Goal: Check status: Check status

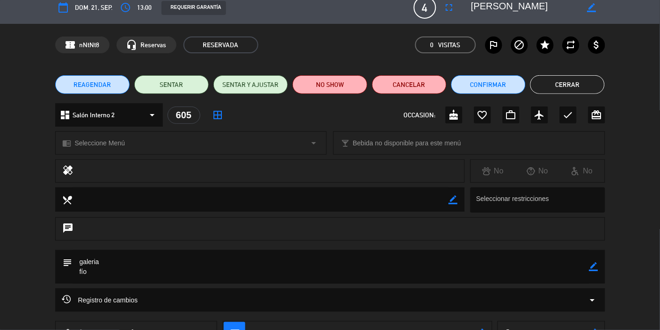
scroll to position [13, 0]
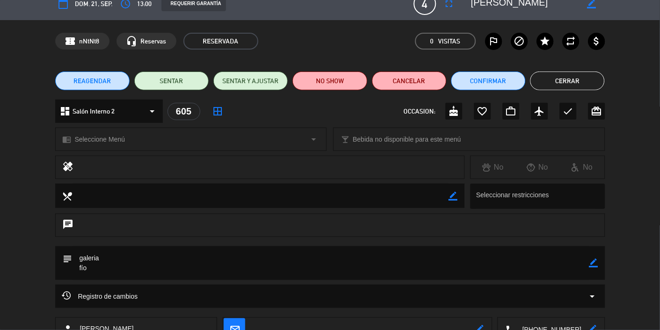
click at [577, 80] on button "Cerrar" at bounding box center [567, 81] width 74 height 19
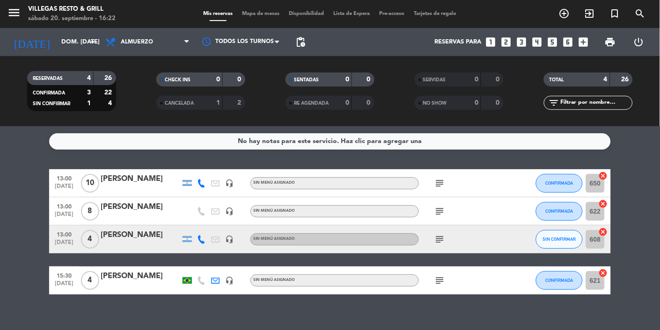
click at [120, 205] on div "[PERSON_NAME]" at bounding box center [141, 207] width 80 height 12
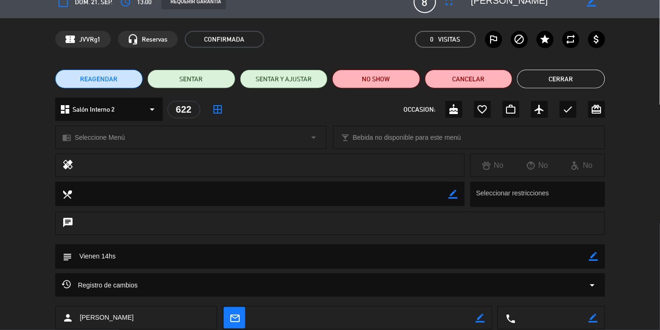
scroll to position [9, 0]
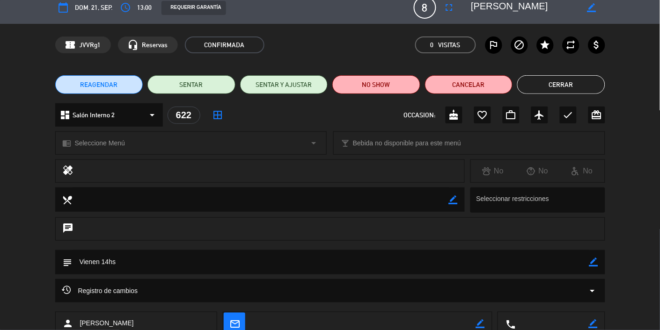
click at [574, 81] on button "Cerrar" at bounding box center [561, 84] width 88 height 19
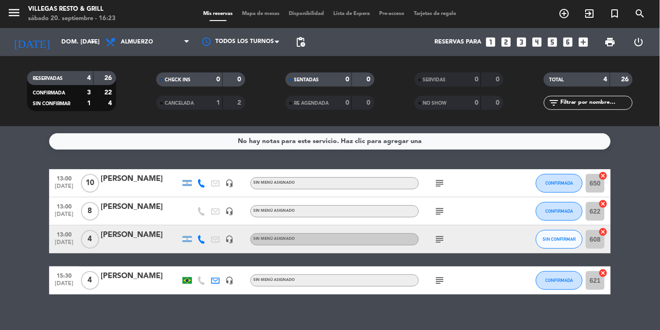
click at [134, 280] on div "[PERSON_NAME]" at bounding box center [141, 276] width 80 height 12
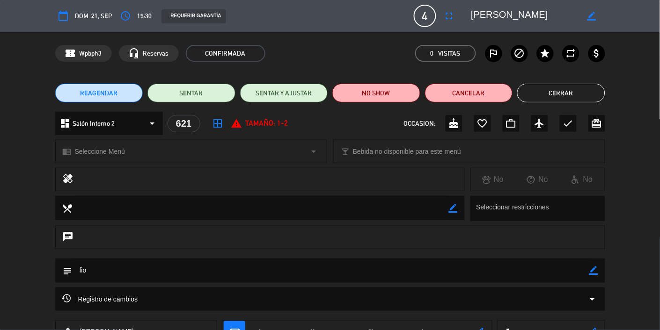
scroll to position [0, 0]
click at [577, 89] on button "Cerrar" at bounding box center [561, 93] width 88 height 19
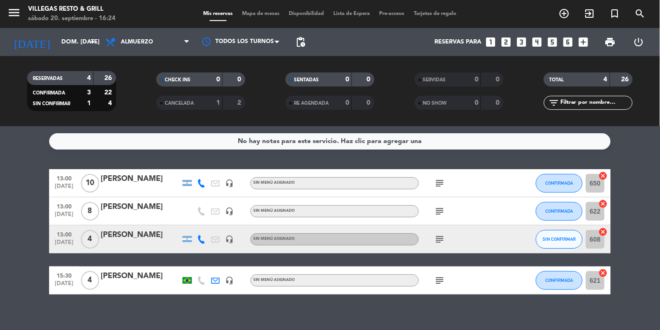
click at [121, 212] on div "[PERSON_NAME]" at bounding box center [141, 207] width 80 height 12
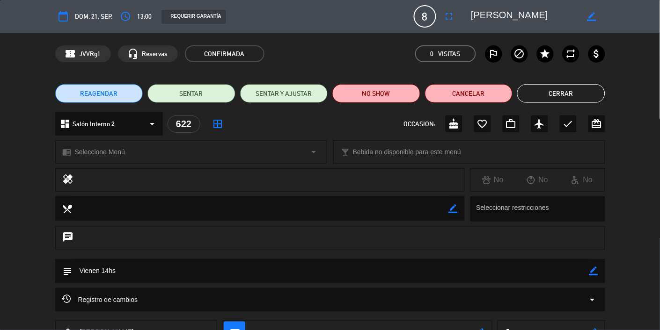
click at [584, 93] on button "Cerrar" at bounding box center [561, 93] width 88 height 19
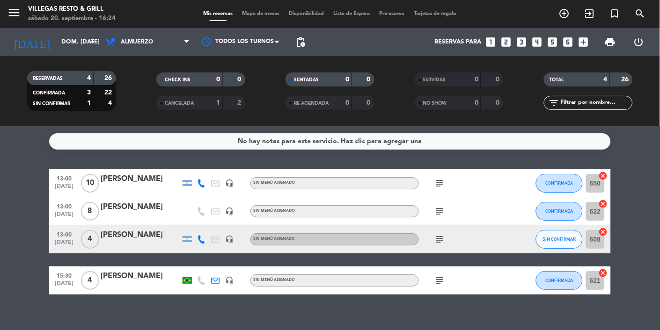
click at [139, 213] on div "[PERSON_NAME]" at bounding box center [141, 207] width 80 height 12
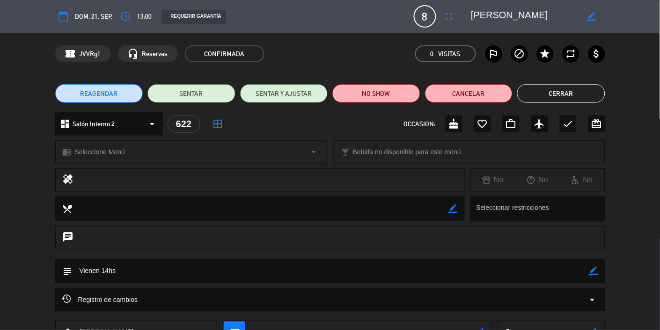
click at [156, 124] on icon "arrow_drop_down" at bounding box center [152, 123] width 11 height 11
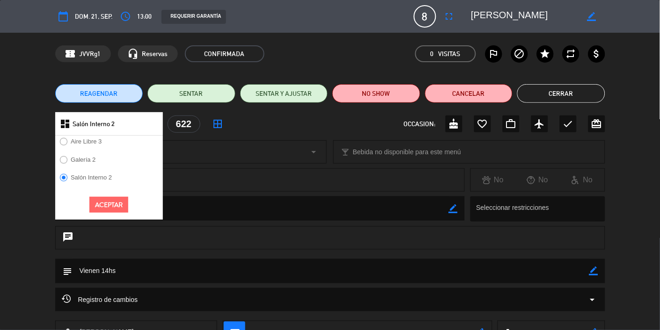
click at [1, 123] on div "dashboard Salón Interno 2 Aire Libre 3 Galería 2 Salón Interno 2 Aceptar 622 bo…" at bounding box center [330, 128] width 660 height 33
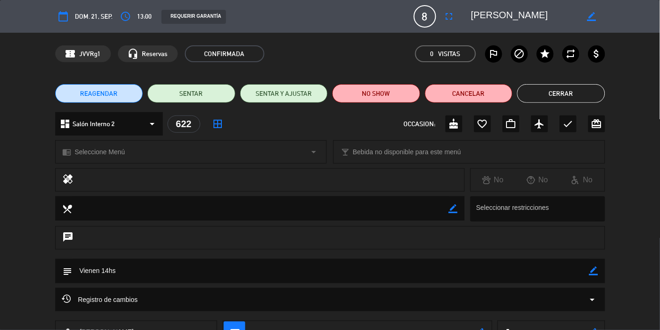
click at [577, 93] on button "Cerrar" at bounding box center [561, 93] width 88 height 19
